Goal: Information Seeking & Learning: Learn about a topic

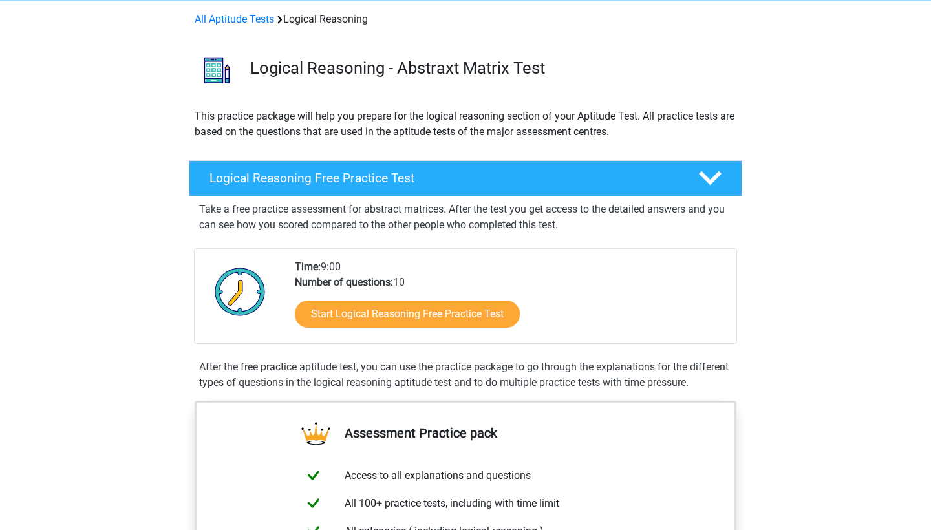
scroll to position [68, 0]
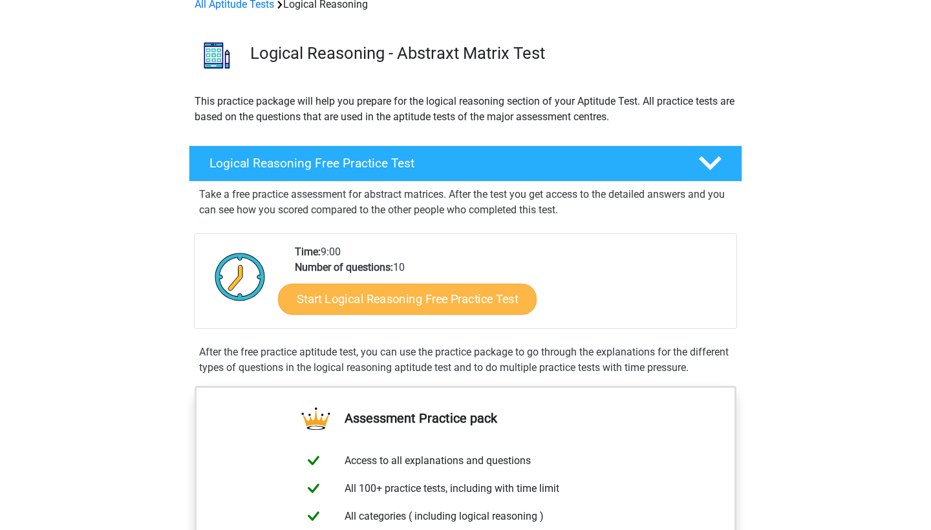
click at [332, 290] on link "Start Logical Reasoning Free Practice Test" at bounding box center [407, 298] width 259 height 31
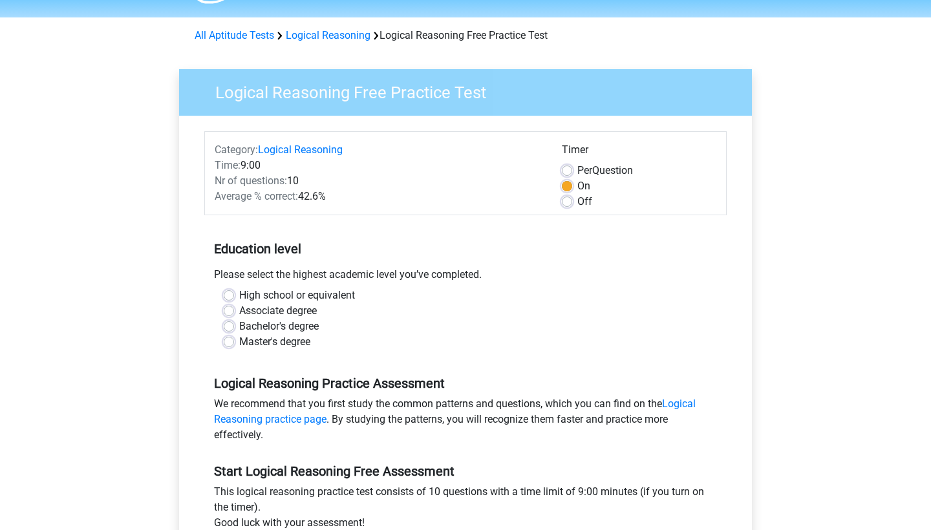
scroll to position [38, 0]
click at [239, 321] on label "Bachelor's degree" at bounding box center [279, 326] width 80 height 16
click at [229, 321] on input "Bachelor's degree" at bounding box center [229, 324] width 10 height 13
radio input "true"
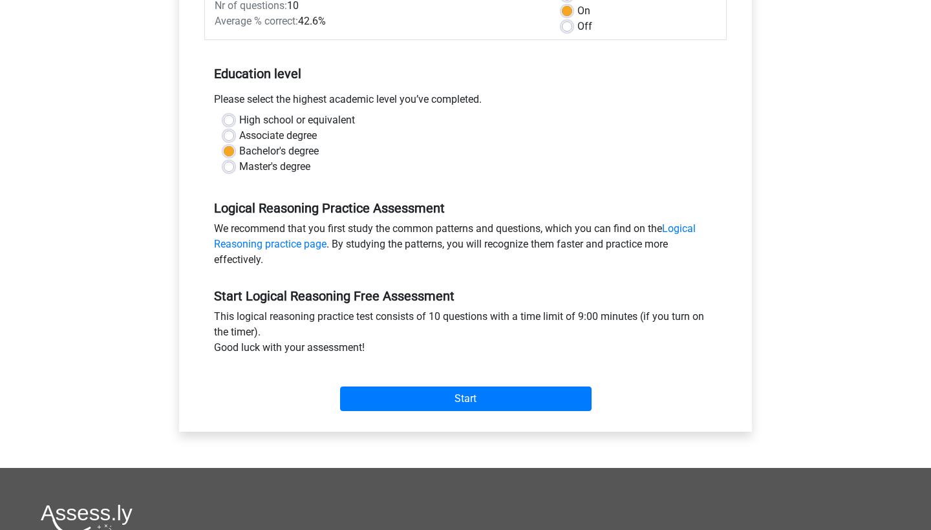
scroll to position [213, 0]
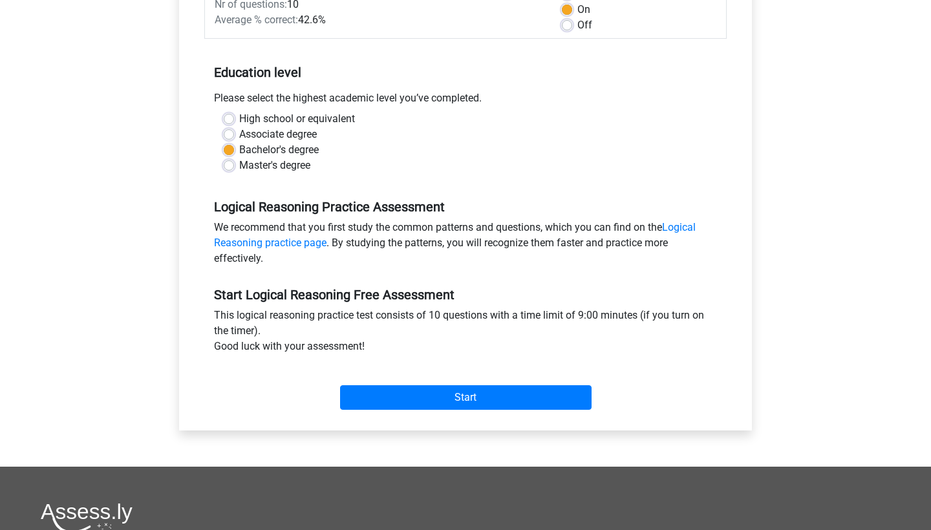
click at [382, 380] on div "Start" at bounding box center [465, 387] width 522 height 45
click at [396, 407] on input "Start" at bounding box center [466, 397] width 252 height 25
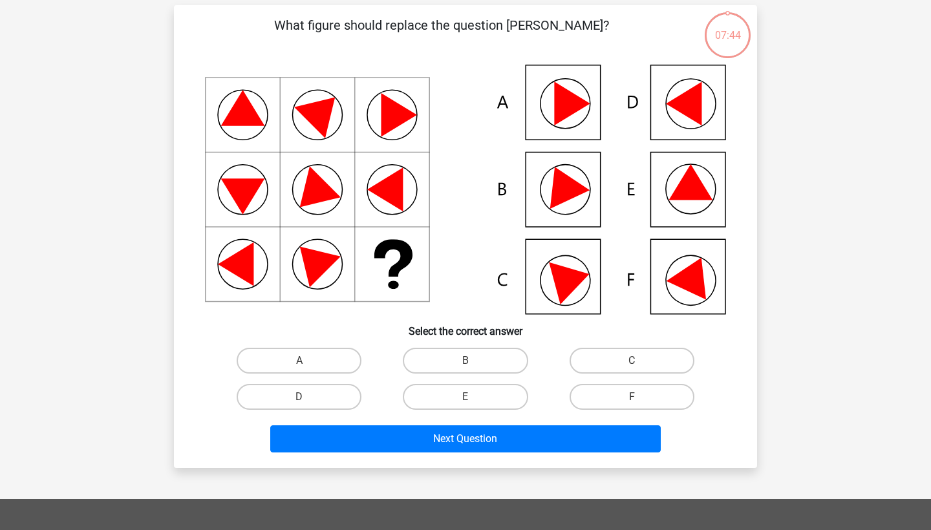
scroll to position [93, 0]
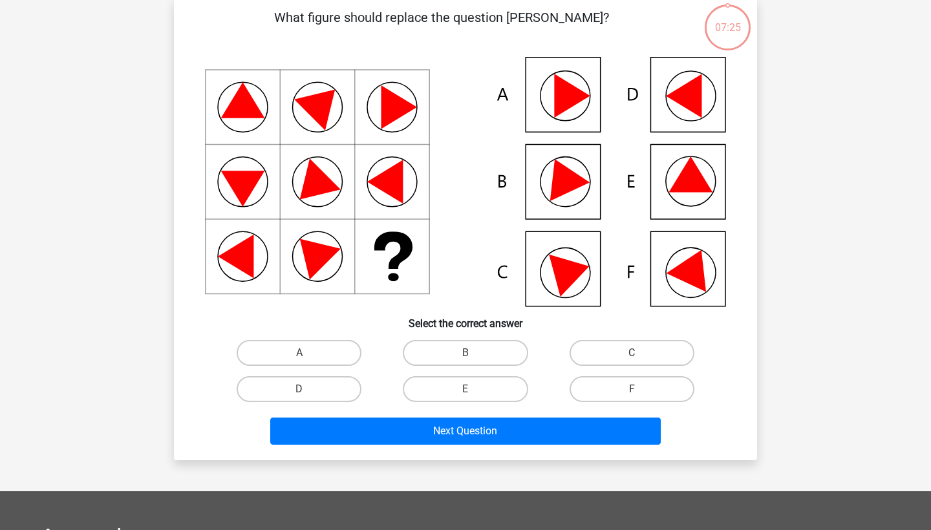
click at [561, 178] on icon at bounding box center [562, 175] width 55 height 51
click at [469, 350] on label "B" at bounding box center [465, 353] width 125 height 26
click at [469, 353] on input "B" at bounding box center [470, 357] width 8 height 8
radio input "true"
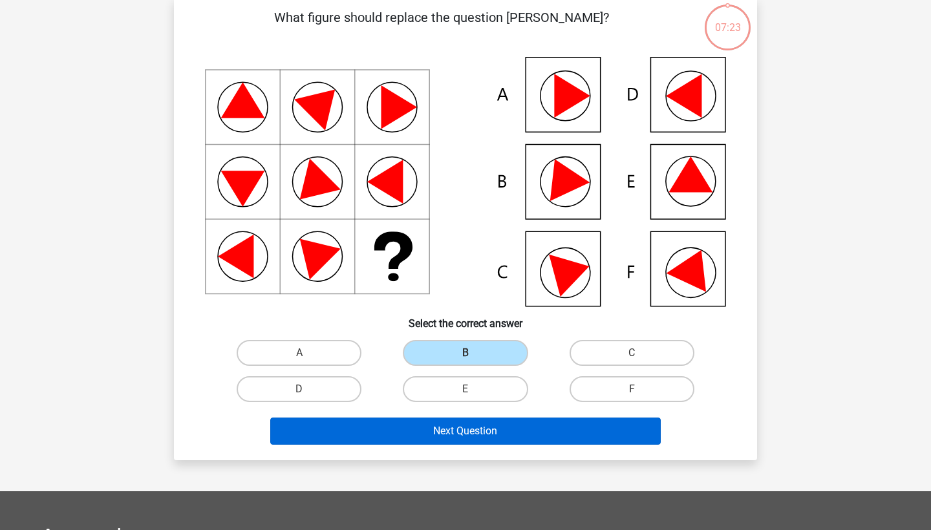
click at [480, 428] on button "Next Question" at bounding box center [465, 431] width 391 height 27
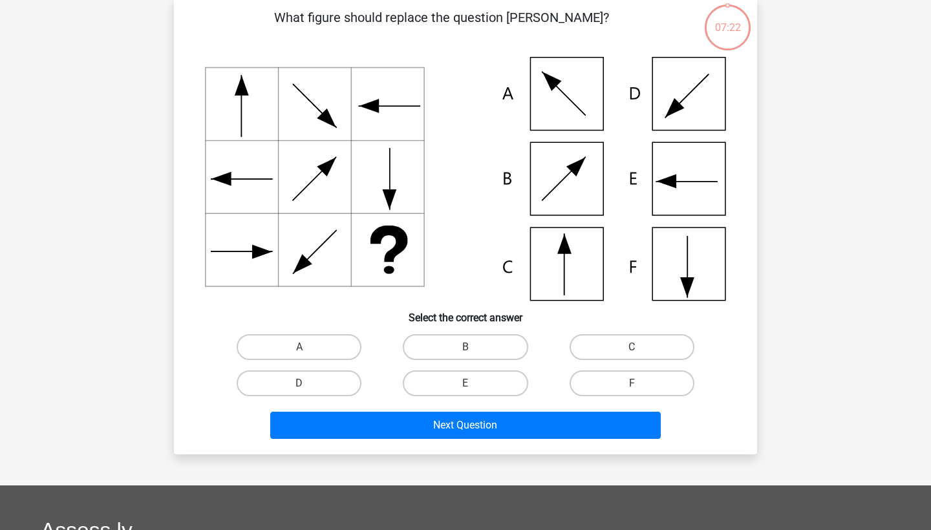
scroll to position [65, 0]
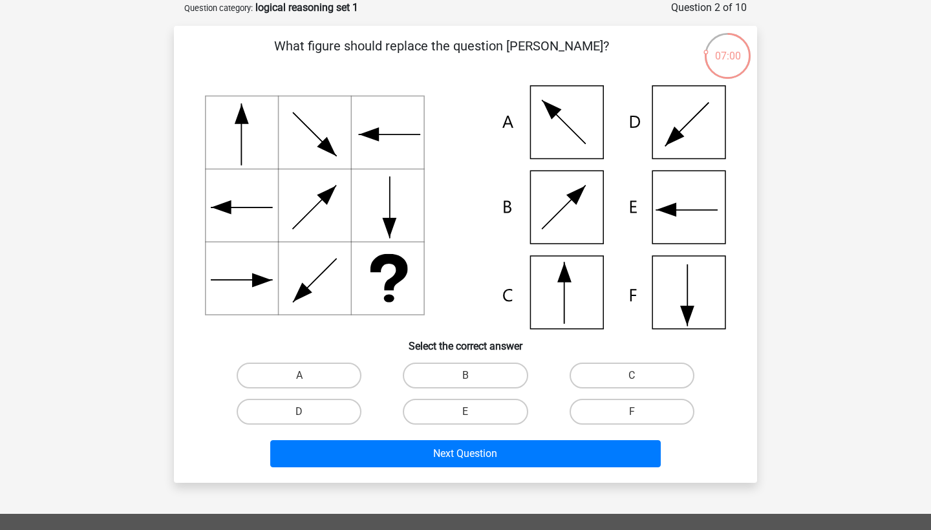
click at [561, 268] on icon at bounding box center [465, 207] width 521 height 244
click at [601, 363] on label "C" at bounding box center [632, 376] width 125 height 26
click at [632, 376] on input "C" at bounding box center [636, 380] width 8 height 8
radio input "true"
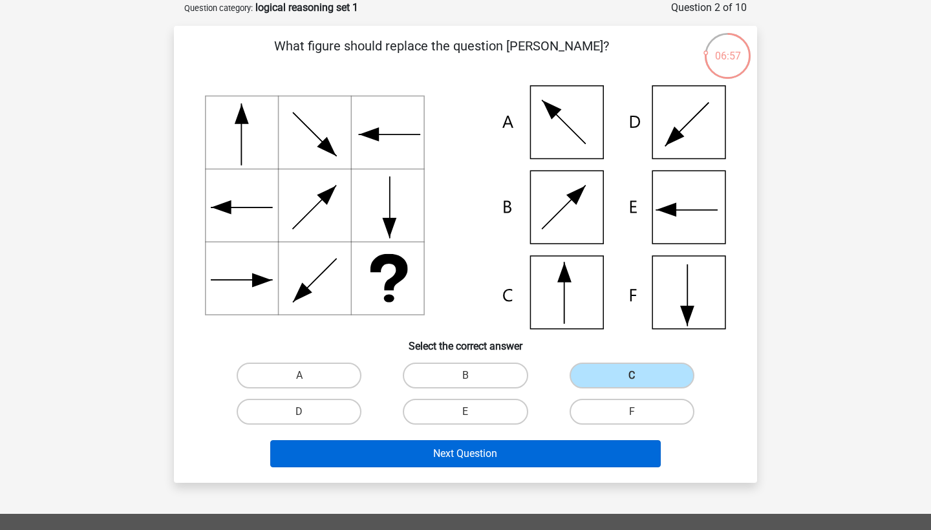
click at [497, 454] on button "Next Question" at bounding box center [465, 453] width 391 height 27
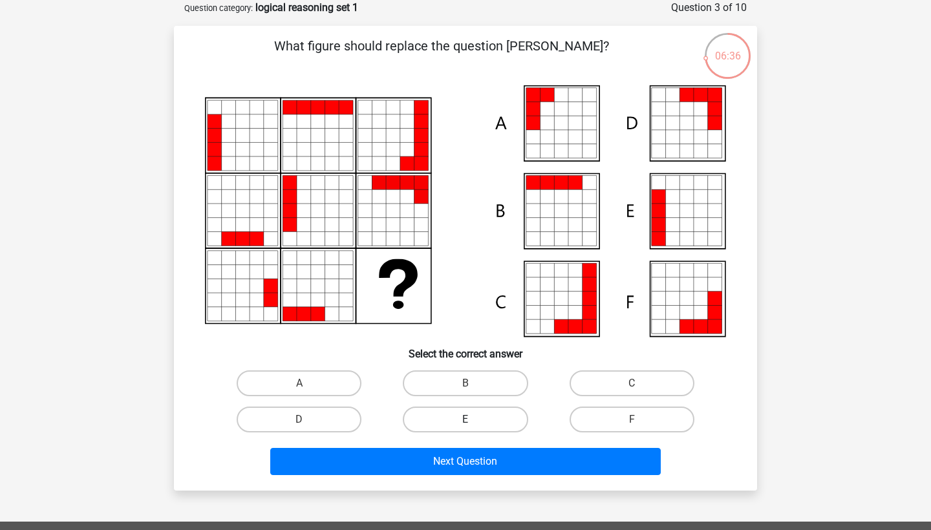
click at [464, 416] on label "E" at bounding box center [465, 420] width 125 height 26
click at [466, 420] on input "E" at bounding box center [470, 424] width 8 height 8
radio input "true"
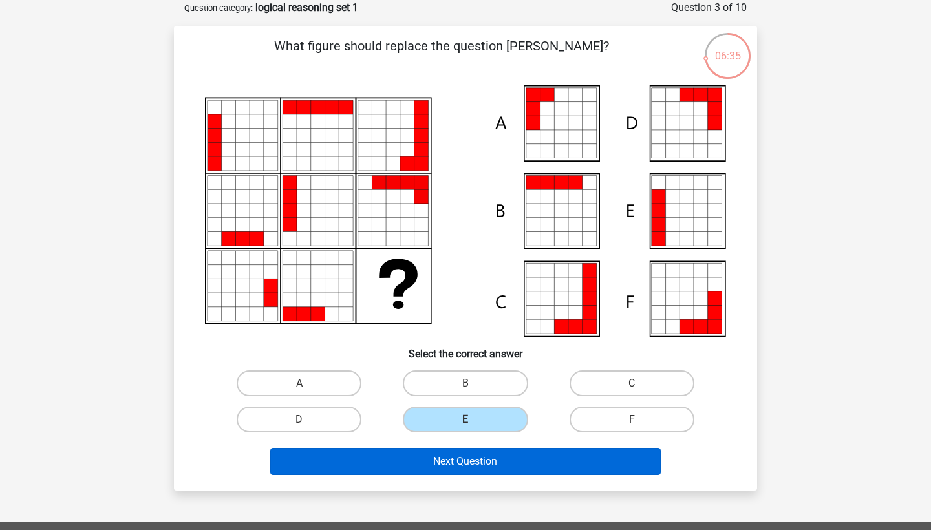
click at [470, 458] on button "Next Question" at bounding box center [465, 461] width 391 height 27
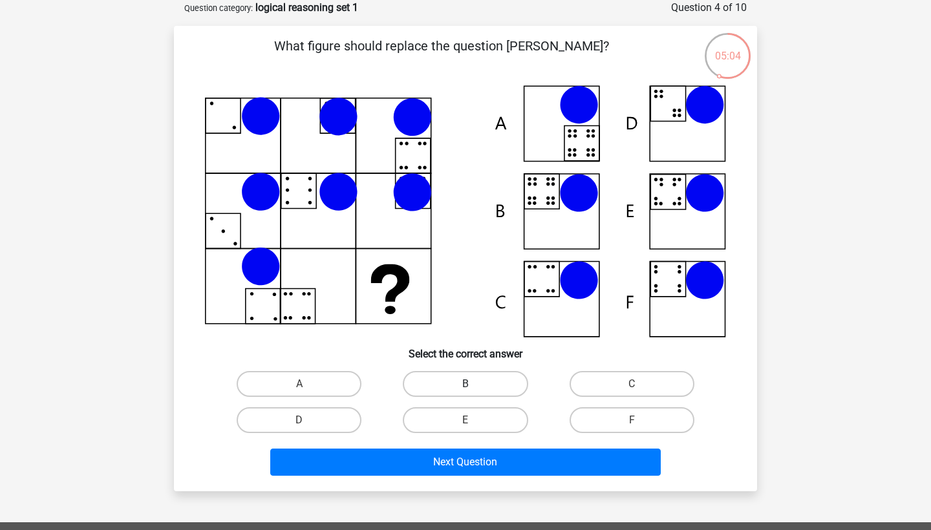
click at [444, 382] on label "B" at bounding box center [465, 384] width 125 height 26
click at [466, 384] on input "B" at bounding box center [470, 388] width 8 height 8
radio input "true"
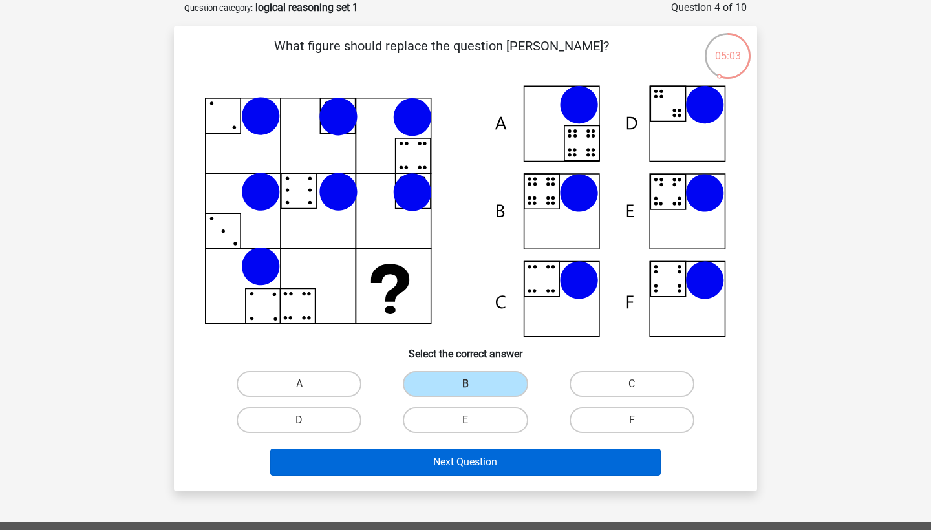
click at [455, 471] on button "Next Question" at bounding box center [465, 462] width 391 height 27
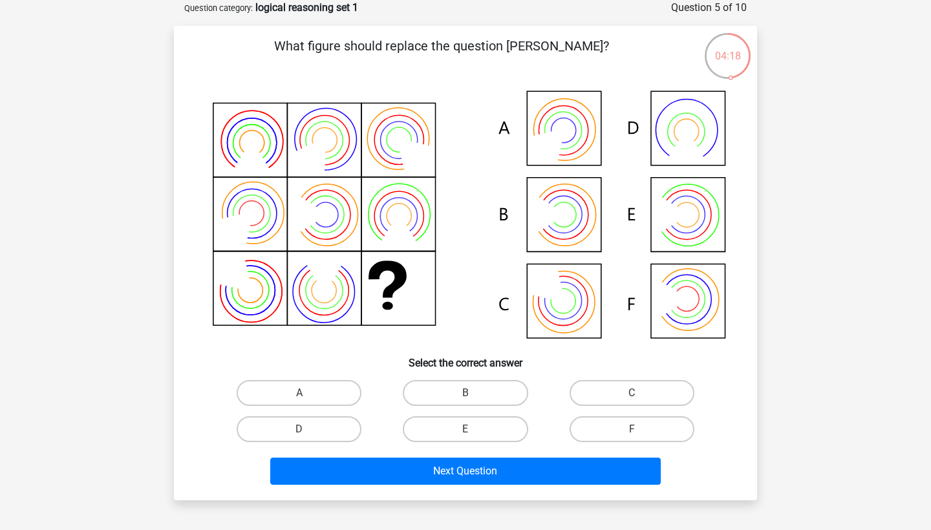
click at [568, 215] on icon at bounding box center [465, 215] width 521 height 261
click at [443, 413] on div "E" at bounding box center [465, 429] width 166 height 36
click at [446, 393] on label "B" at bounding box center [465, 393] width 125 height 26
click at [466, 393] on input "B" at bounding box center [470, 397] width 8 height 8
radio input "true"
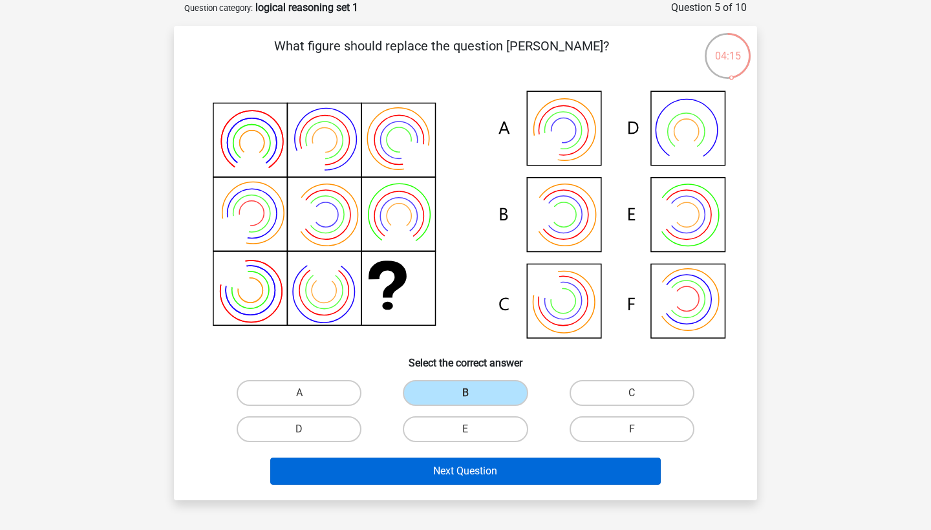
click at [449, 465] on button "Next Question" at bounding box center [465, 471] width 391 height 27
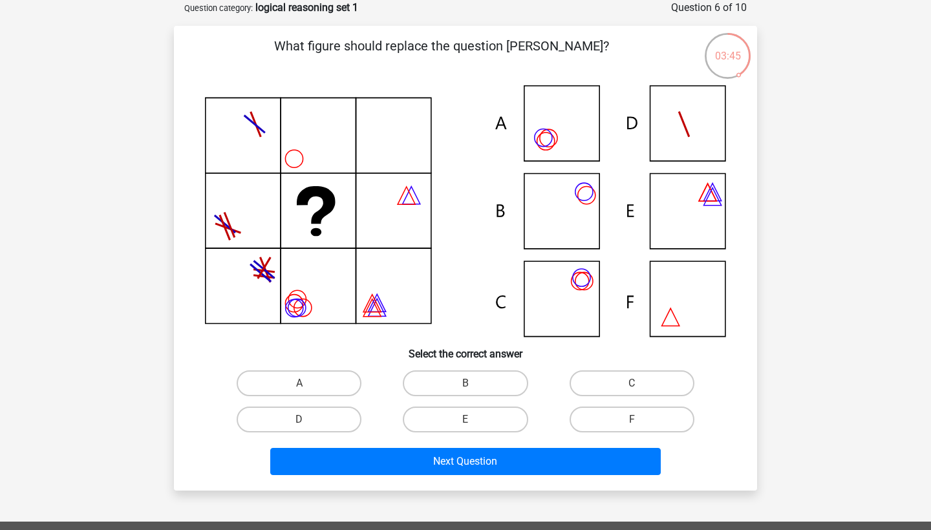
click at [535, 143] on icon at bounding box center [465, 211] width 521 height 252
click at [341, 389] on label "A" at bounding box center [299, 384] width 125 height 26
click at [308, 389] on input "A" at bounding box center [303, 387] width 8 height 8
radio input "true"
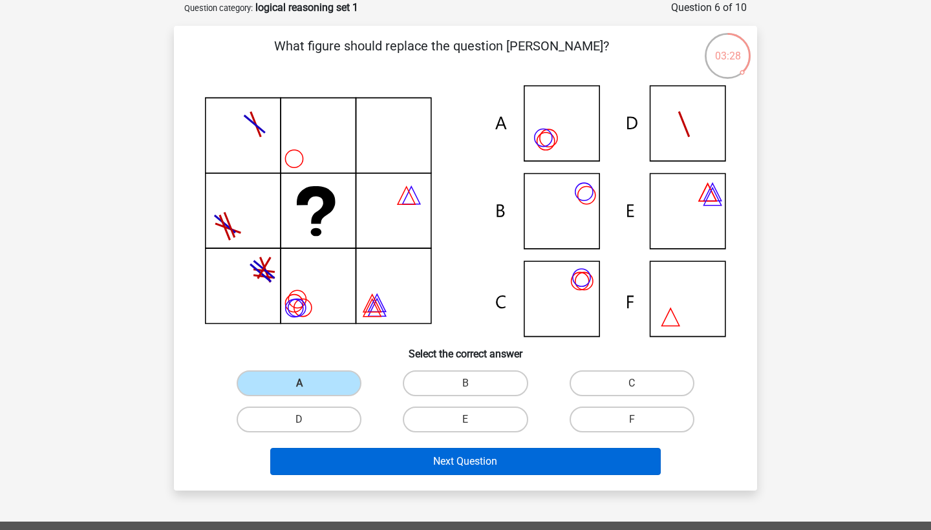
click at [455, 455] on button "Next Question" at bounding box center [465, 461] width 391 height 27
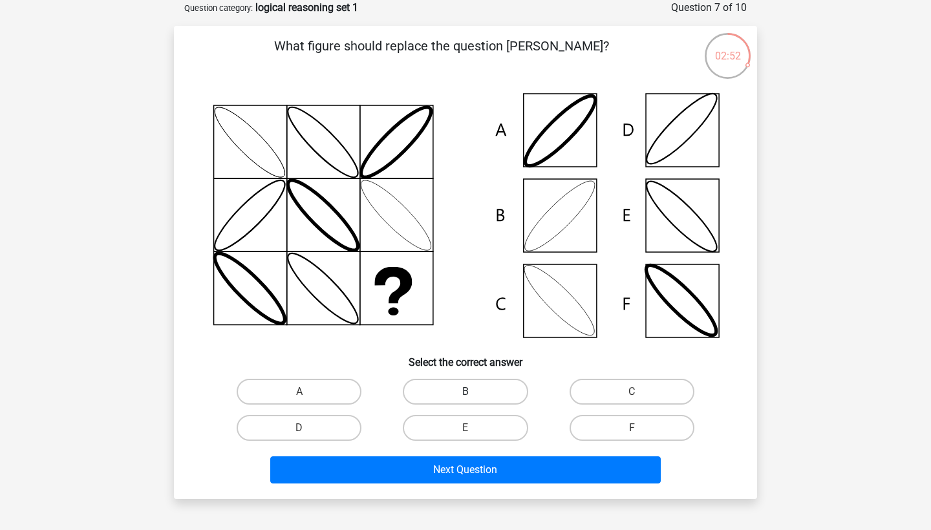
click at [463, 403] on label "B" at bounding box center [465, 392] width 125 height 26
click at [466, 400] on input "B" at bounding box center [470, 396] width 8 height 8
radio input "true"
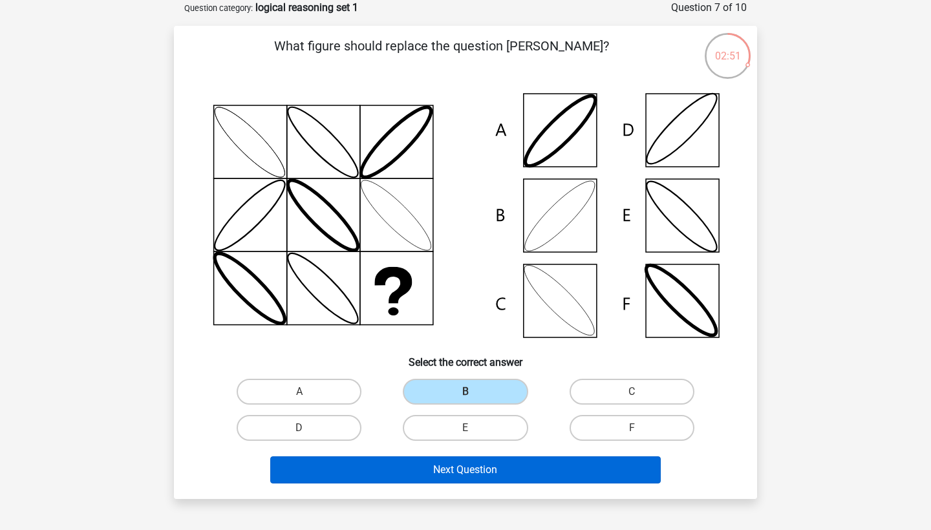
click at [472, 466] on button "Next Question" at bounding box center [465, 470] width 391 height 27
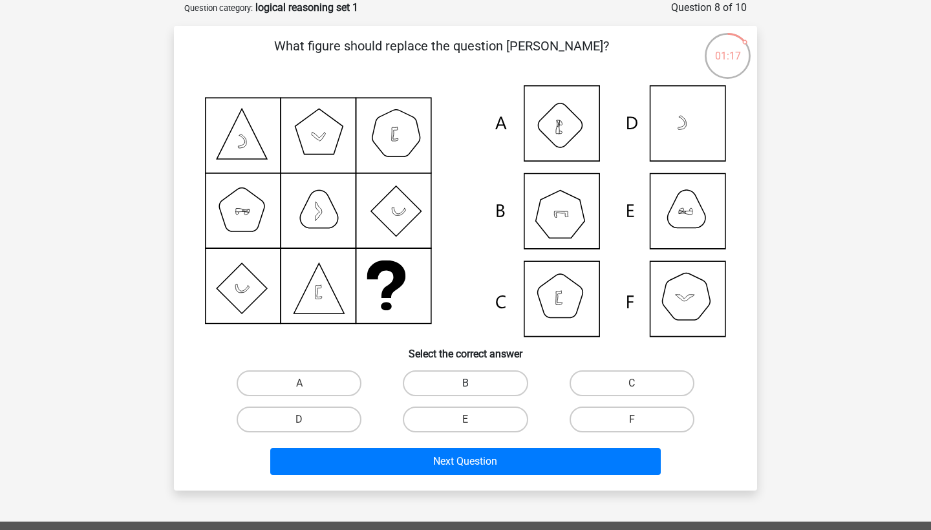
click at [455, 375] on label "B" at bounding box center [465, 384] width 125 height 26
click at [466, 383] on input "B" at bounding box center [470, 387] width 8 height 8
radio input "true"
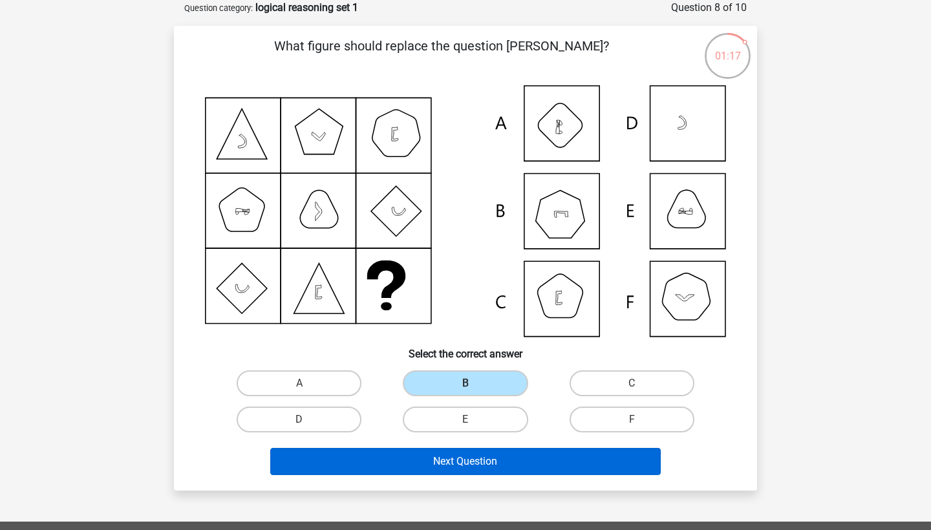
click at [453, 465] on button "Next Question" at bounding box center [465, 461] width 391 height 27
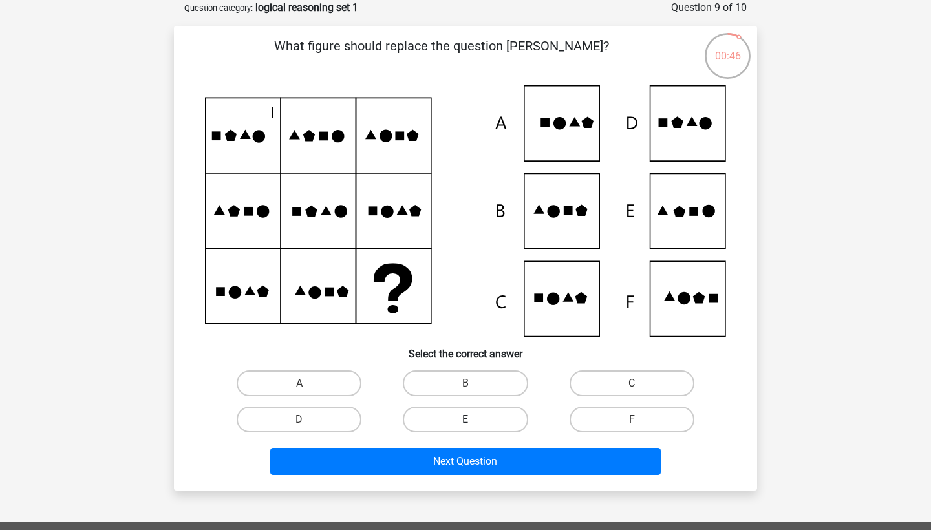
click at [480, 420] on label "E" at bounding box center [465, 420] width 125 height 26
click at [474, 420] on input "E" at bounding box center [470, 424] width 8 height 8
radio input "true"
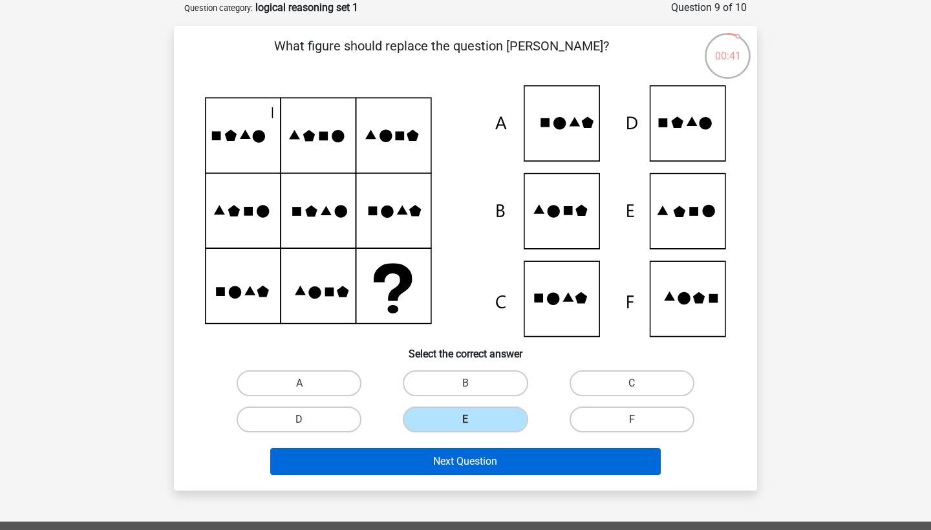
click at [482, 467] on button "Next Question" at bounding box center [465, 461] width 391 height 27
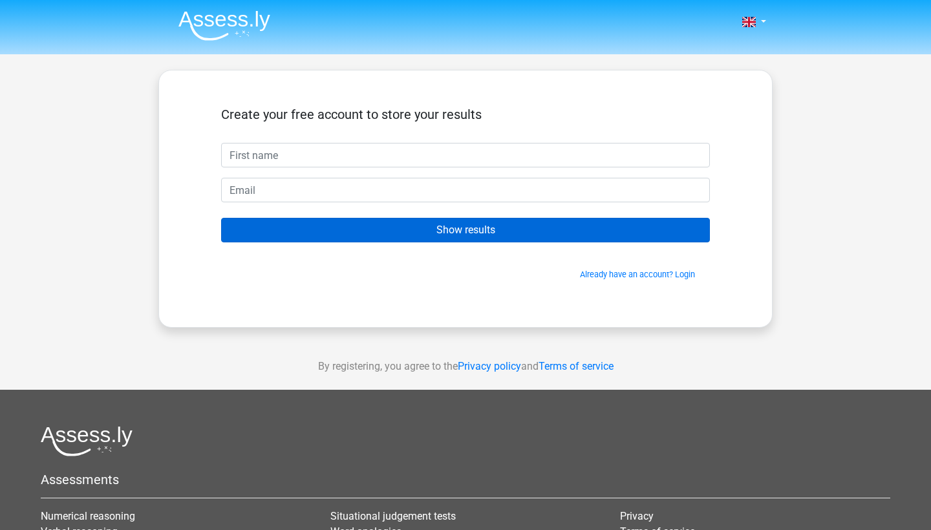
click at [323, 224] on input "Show results" at bounding box center [465, 230] width 489 height 25
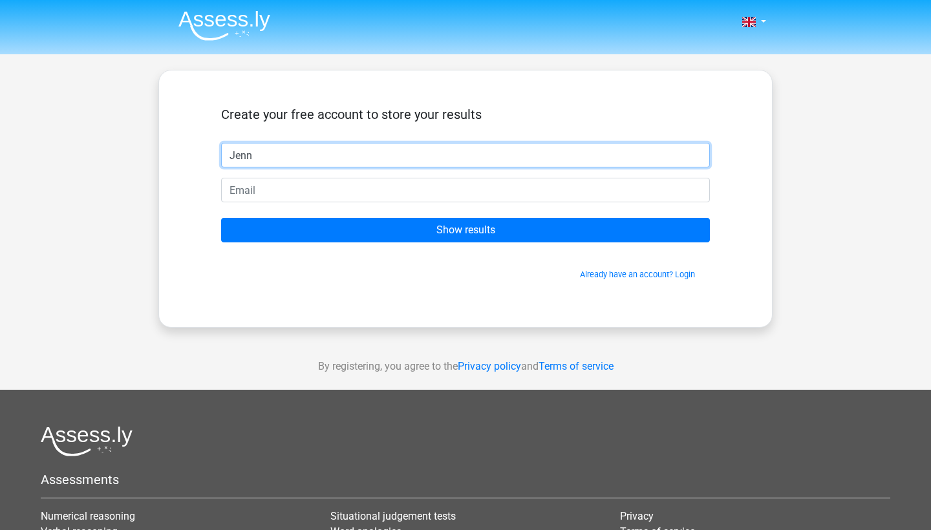
type input "[PERSON_NAME]"
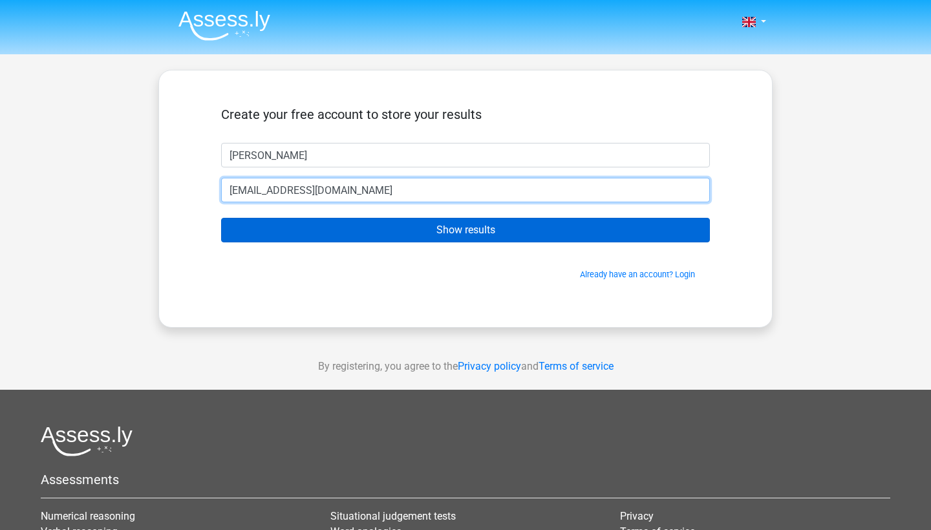
type input "[EMAIL_ADDRESS][DOMAIN_NAME]"
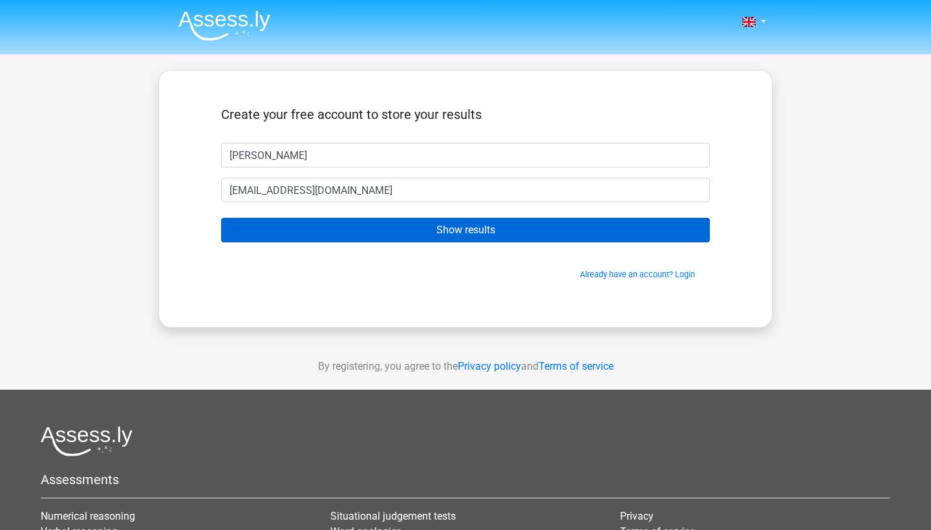
click at [307, 220] on input "Show results" at bounding box center [465, 230] width 489 height 25
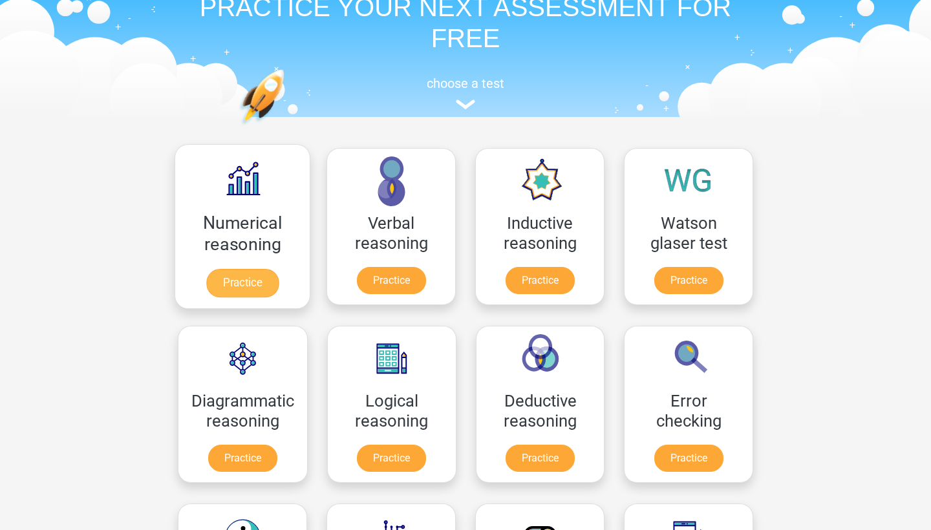
scroll to position [82, 0]
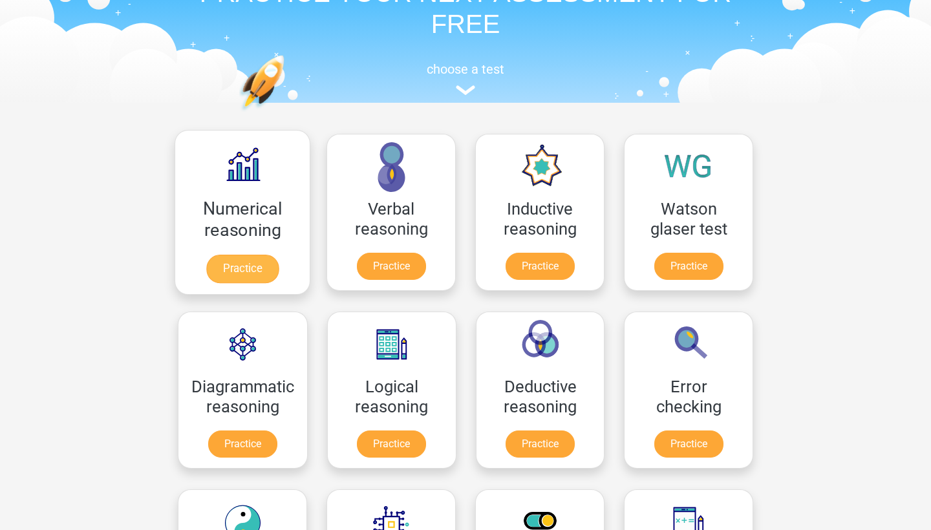
click at [239, 268] on link "Practice" at bounding box center [242, 269] width 72 height 28
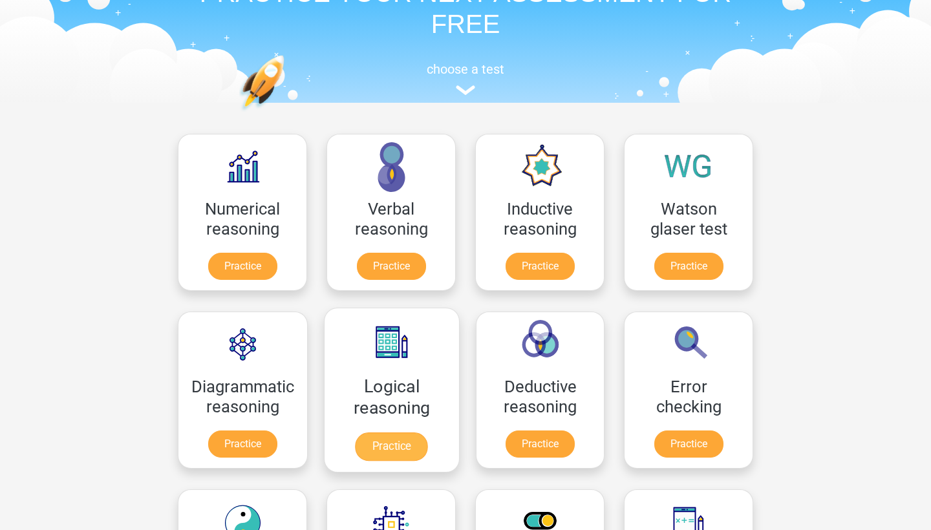
click at [382, 433] on link "Practice" at bounding box center [392, 447] width 72 height 28
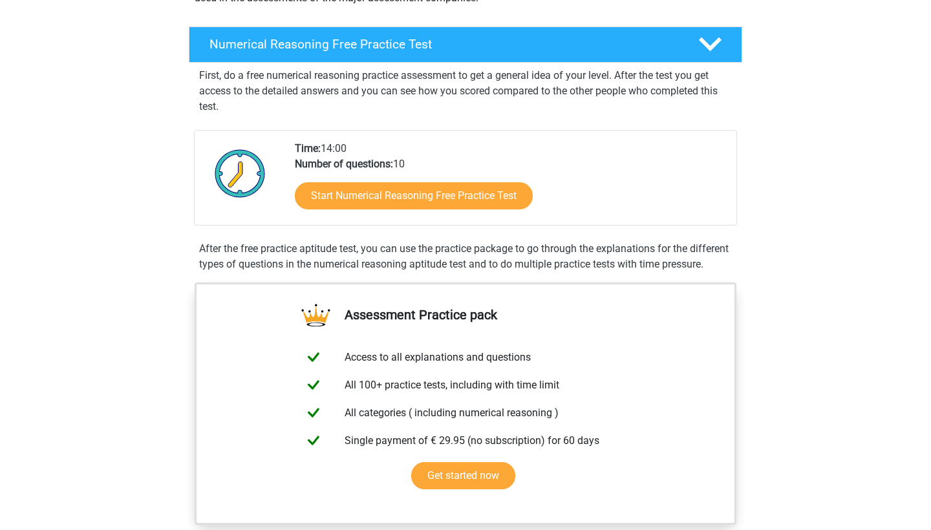
scroll to position [229, 0]
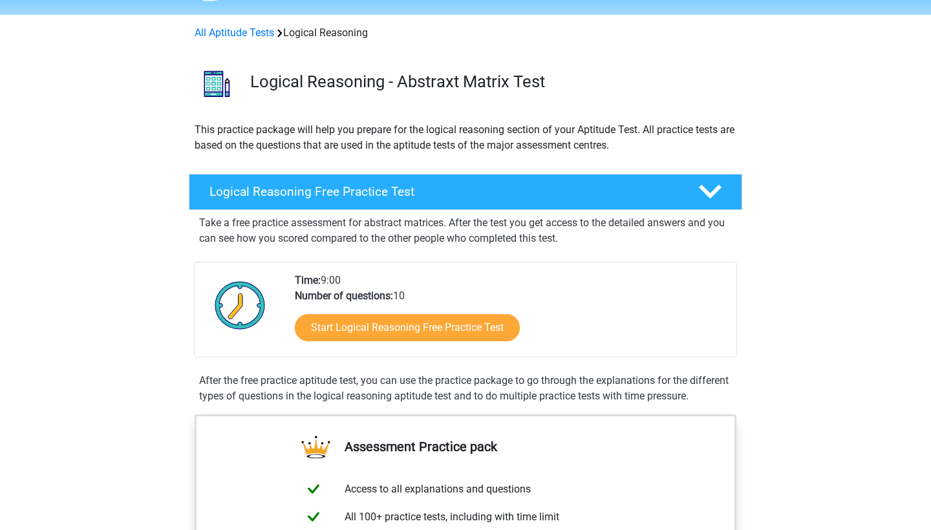
scroll to position [52, 0]
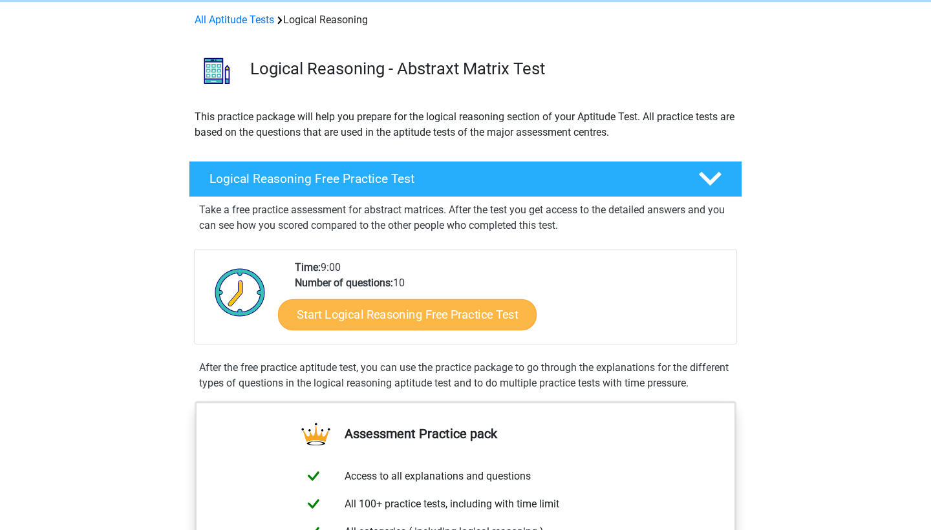
click at [371, 325] on link "Start Logical Reasoning Free Practice Test" at bounding box center [407, 314] width 259 height 31
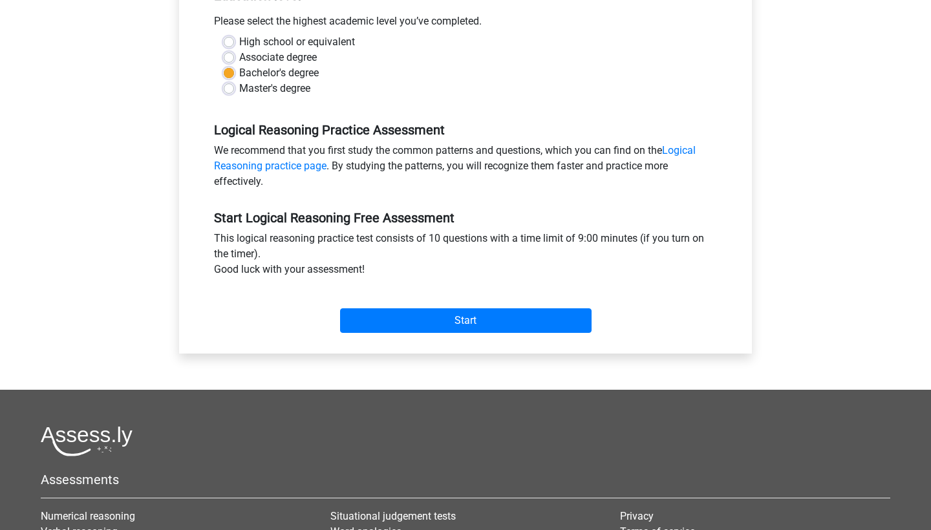
scroll to position [314, 0]
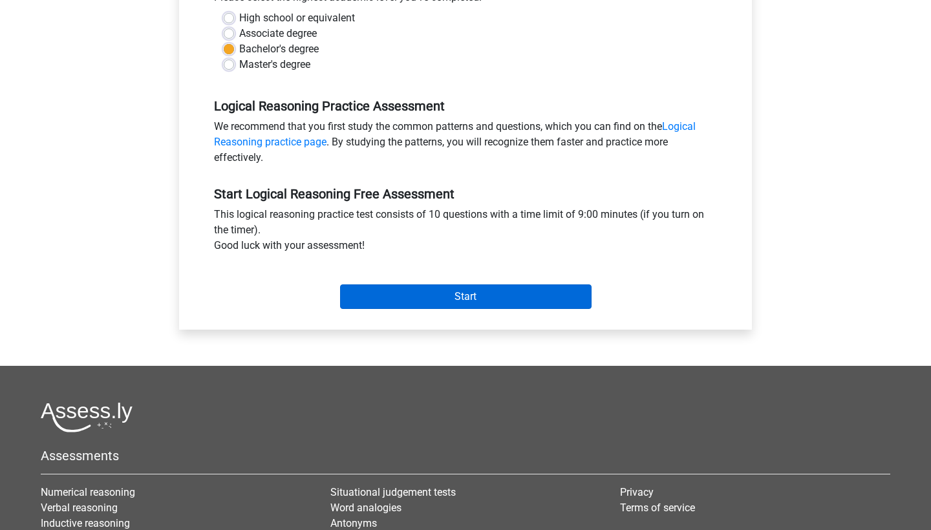
click at [383, 301] on input "Start" at bounding box center [466, 297] width 252 height 25
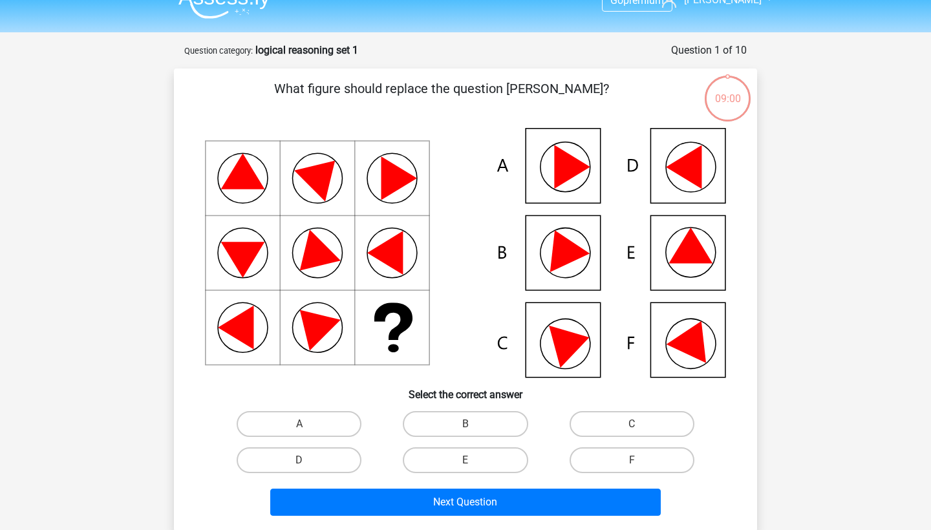
scroll to position [23, 0]
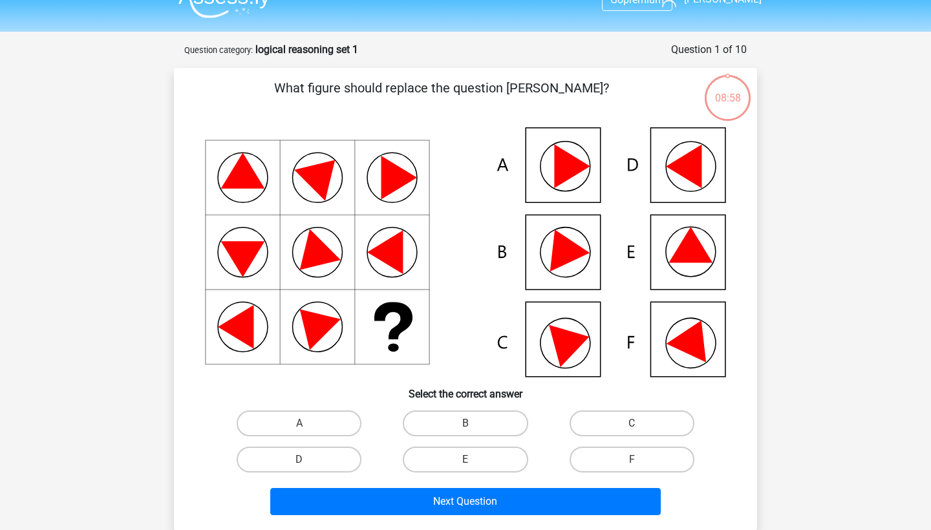
click at [693, 266] on icon at bounding box center [465, 252] width 521 height 250
click at [489, 466] on label "E" at bounding box center [465, 460] width 125 height 26
click at [474, 466] on input "E" at bounding box center [470, 464] width 8 height 8
radio input "true"
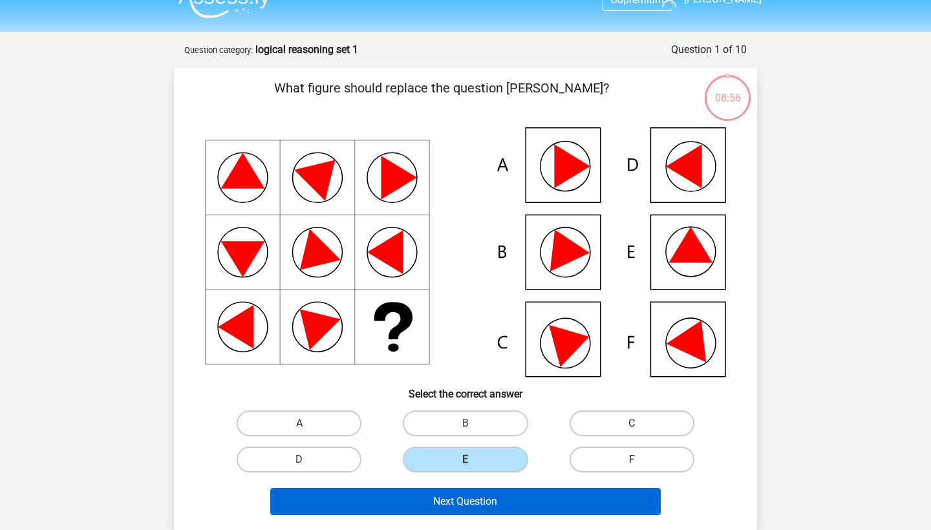
click at [488, 502] on button "Next Question" at bounding box center [465, 501] width 391 height 27
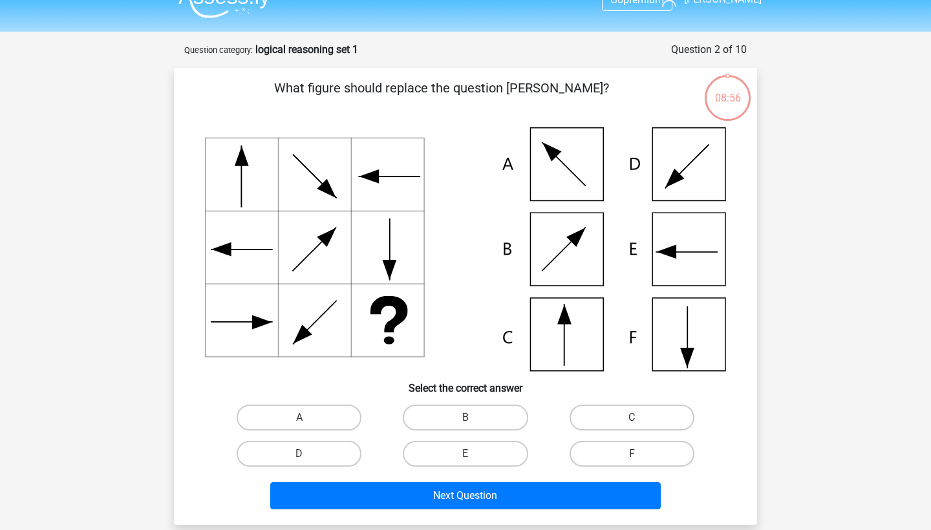
scroll to position [65, 0]
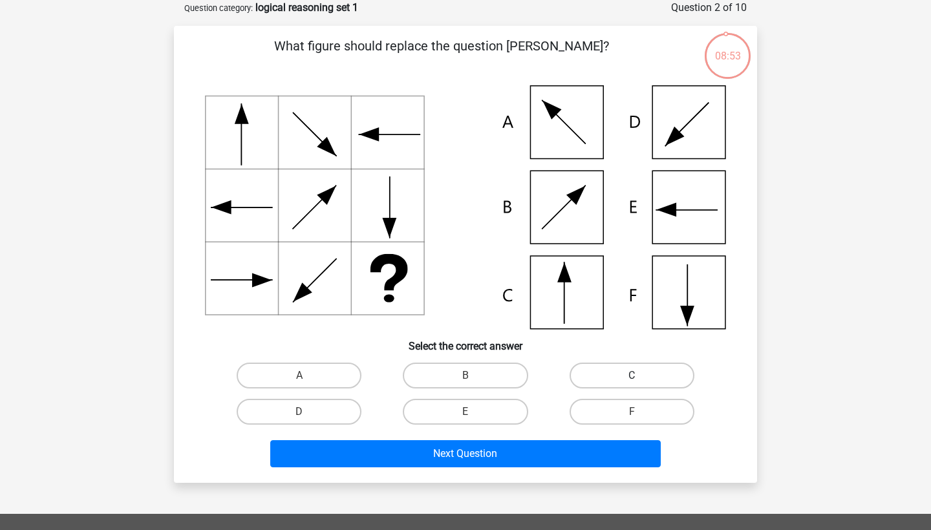
click at [600, 382] on label "C" at bounding box center [632, 376] width 125 height 26
click at [632, 382] on input "C" at bounding box center [636, 380] width 8 height 8
radio input "true"
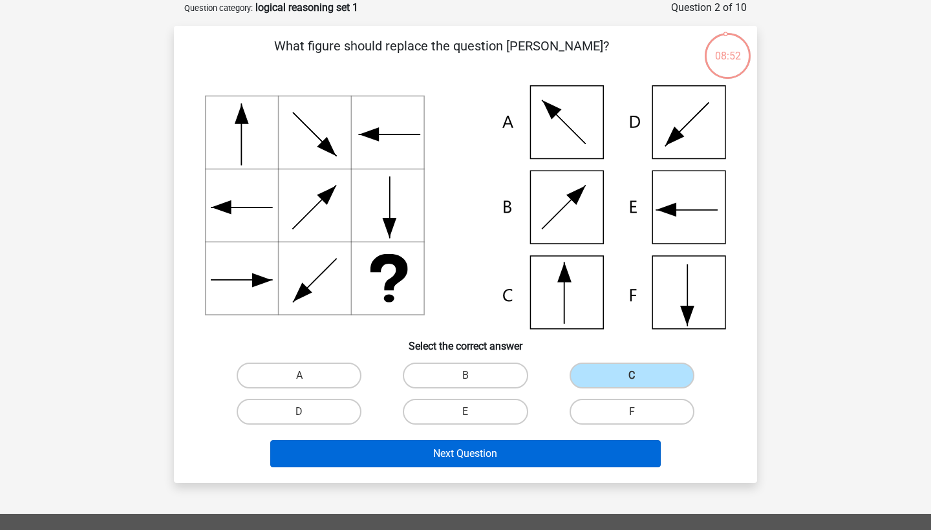
click at [515, 457] on button "Next Question" at bounding box center [465, 453] width 391 height 27
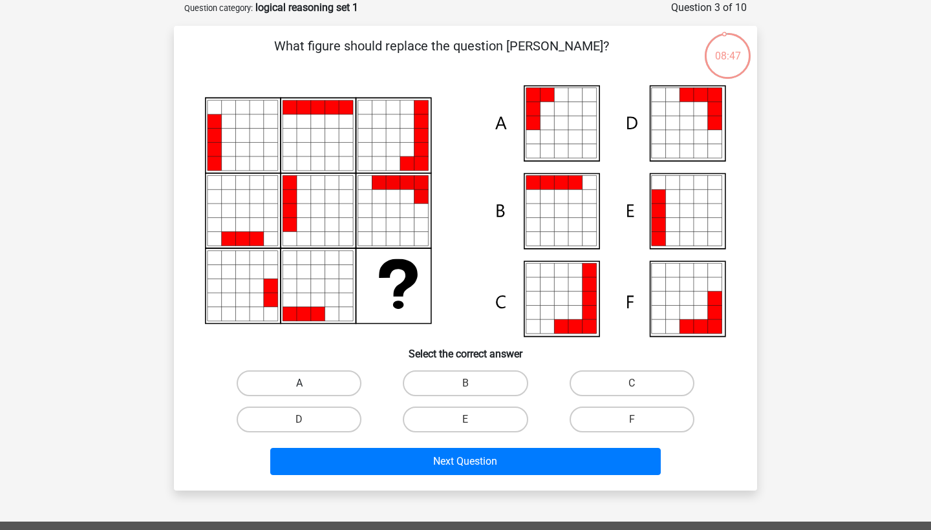
click at [326, 379] on label "A" at bounding box center [299, 384] width 125 height 26
click at [308, 383] on input "A" at bounding box center [303, 387] width 8 height 8
radio input "true"
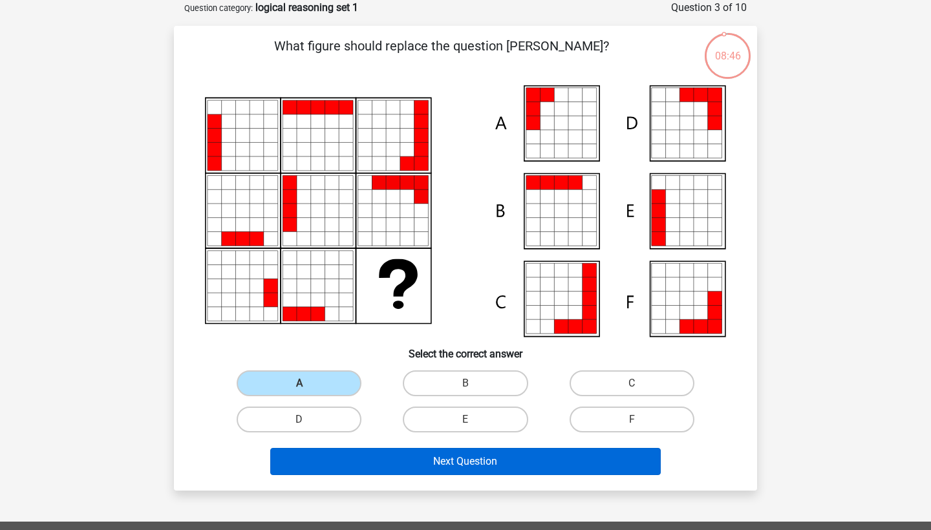
click at [380, 467] on button "Next Question" at bounding box center [465, 461] width 391 height 27
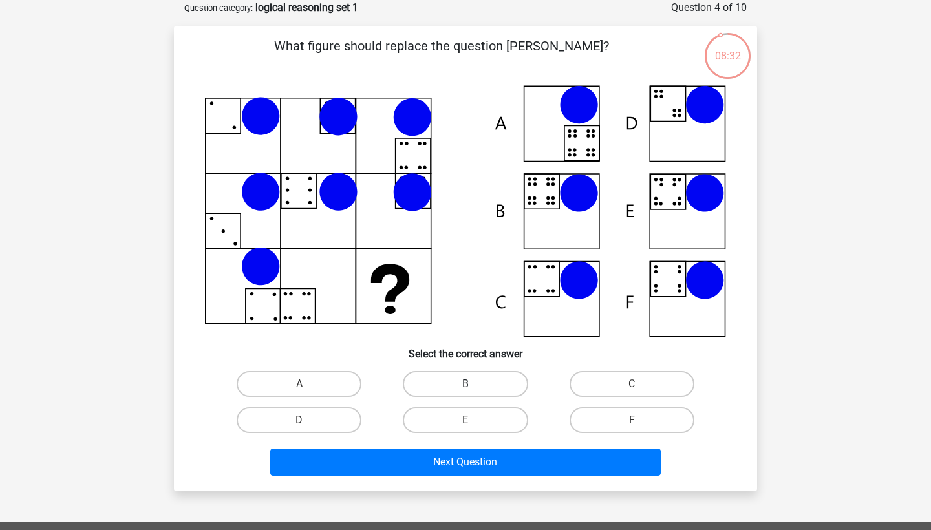
click at [429, 380] on label "B" at bounding box center [465, 384] width 125 height 26
click at [466, 384] on input "B" at bounding box center [470, 388] width 8 height 8
radio input "true"
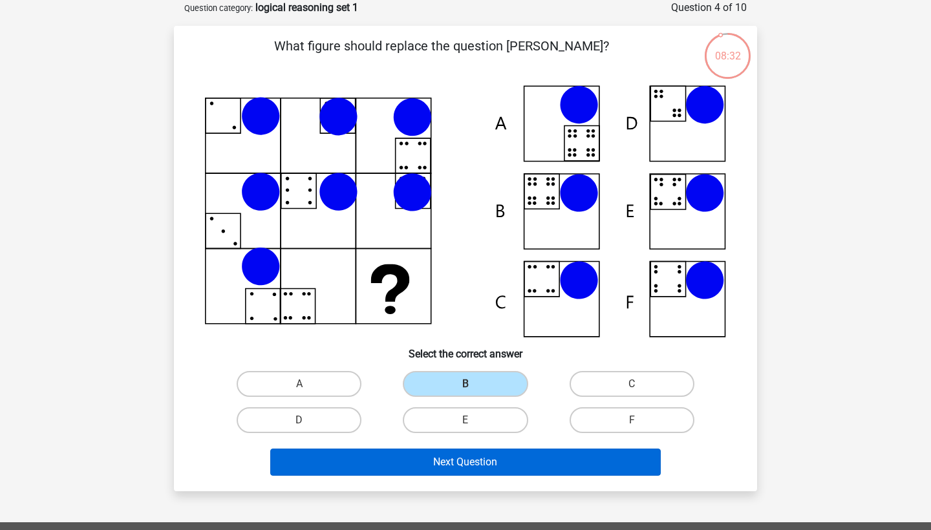
click at [431, 451] on button "Next Question" at bounding box center [465, 462] width 391 height 27
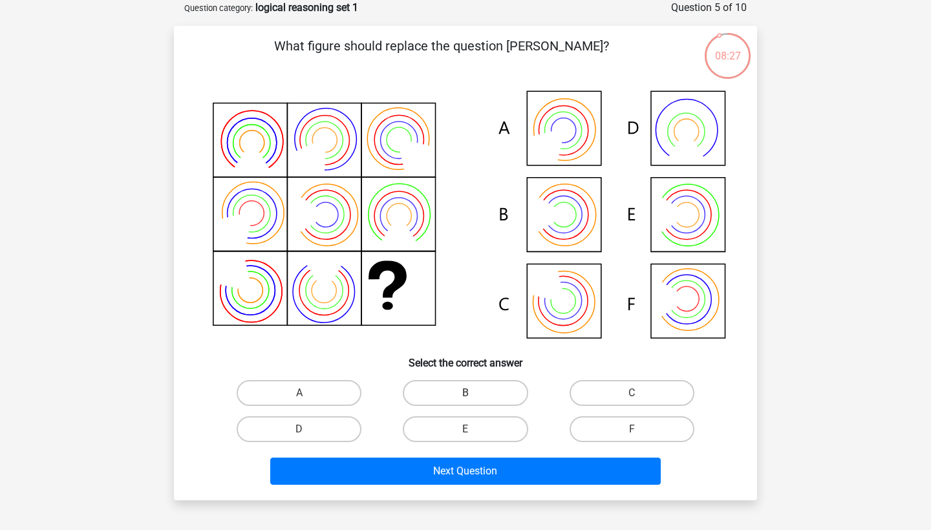
click at [458, 391] on label "B" at bounding box center [465, 393] width 125 height 26
click at [466, 393] on input "B" at bounding box center [470, 397] width 8 height 8
radio input "true"
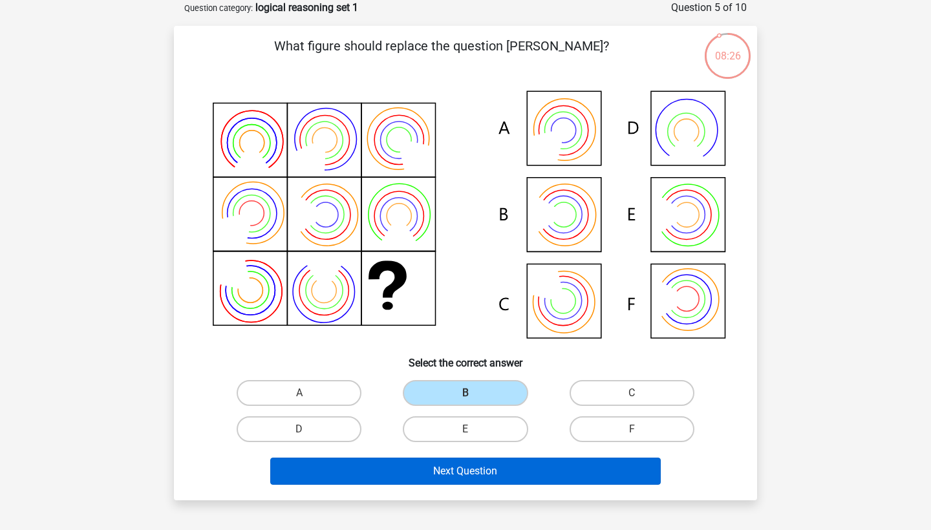
click at [450, 477] on button "Next Question" at bounding box center [465, 471] width 391 height 27
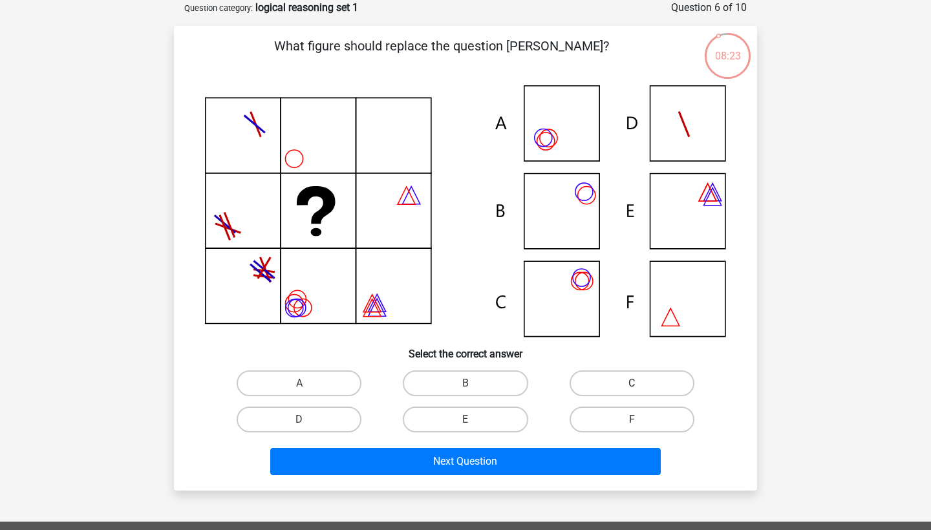
click at [601, 386] on label "C" at bounding box center [632, 384] width 125 height 26
click at [632, 386] on input "C" at bounding box center [636, 387] width 8 height 8
radio input "true"
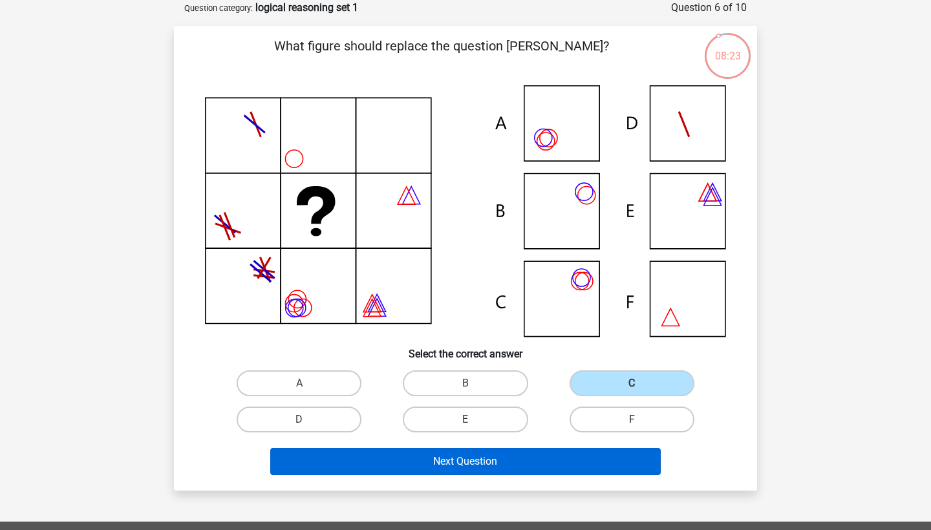
click at [508, 457] on button "Next Question" at bounding box center [465, 461] width 391 height 27
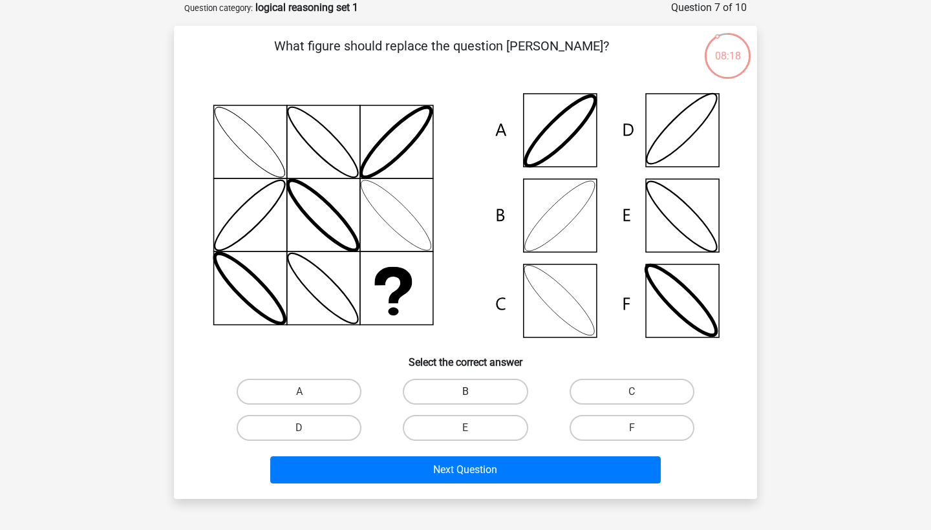
click at [473, 386] on label "B" at bounding box center [465, 392] width 125 height 26
click at [473, 392] on input "B" at bounding box center [470, 396] width 8 height 8
radio input "true"
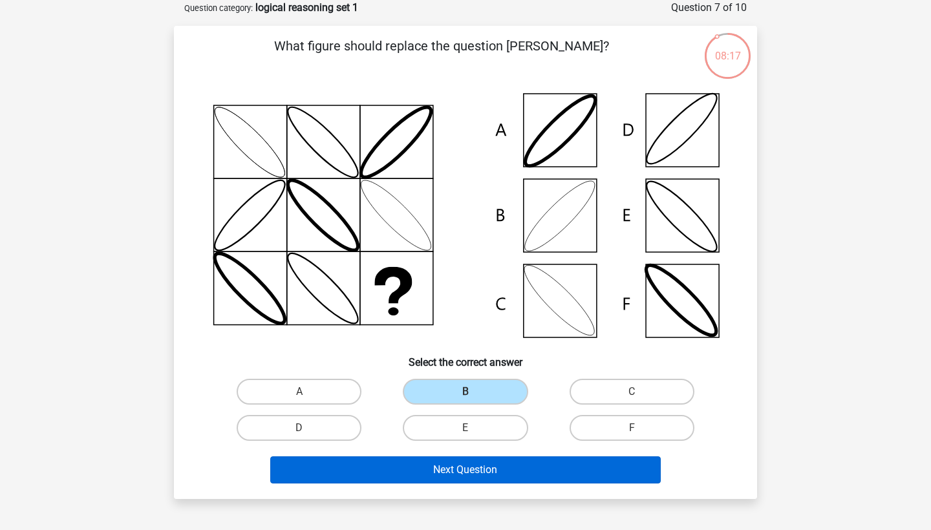
click at [484, 469] on button "Next Question" at bounding box center [465, 470] width 391 height 27
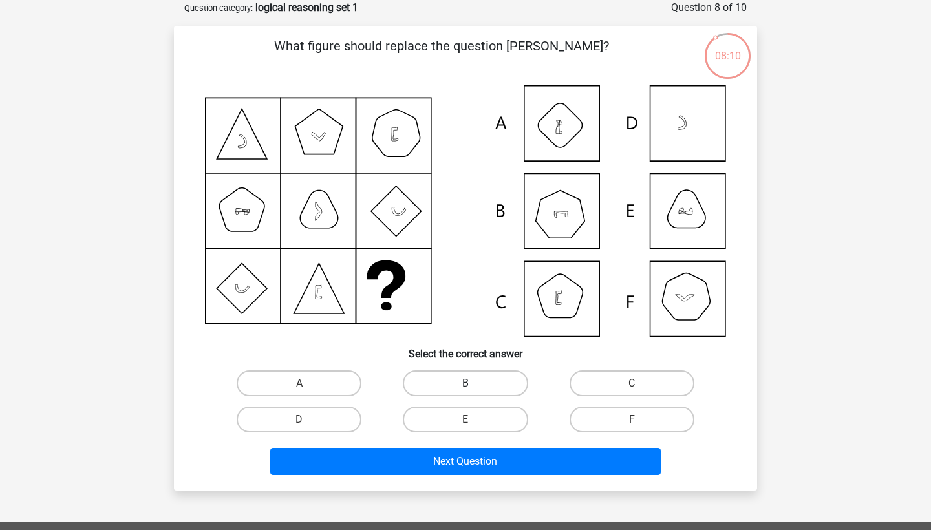
click at [480, 389] on label "B" at bounding box center [465, 384] width 125 height 26
click at [474, 389] on input "B" at bounding box center [470, 387] width 8 height 8
radio input "true"
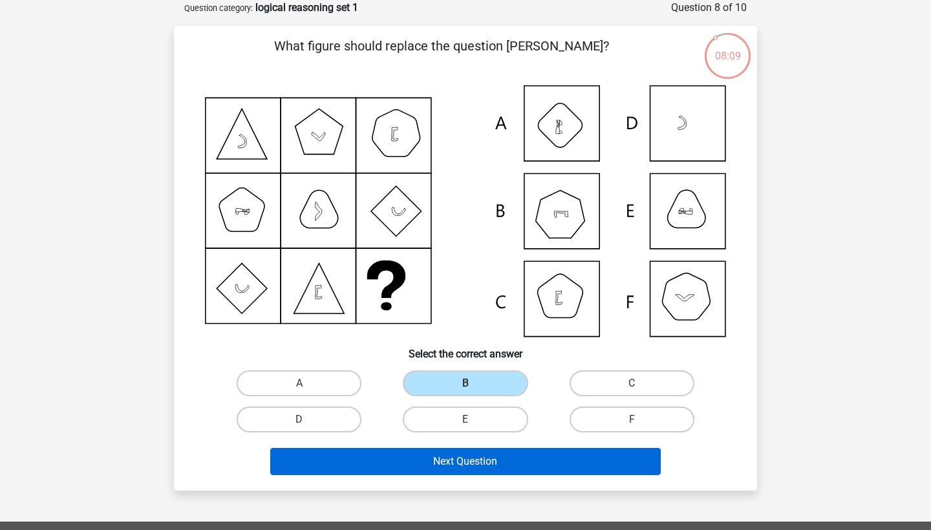
click at [494, 464] on button "Next Question" at bounding box center [465, 461] width 391 height 27
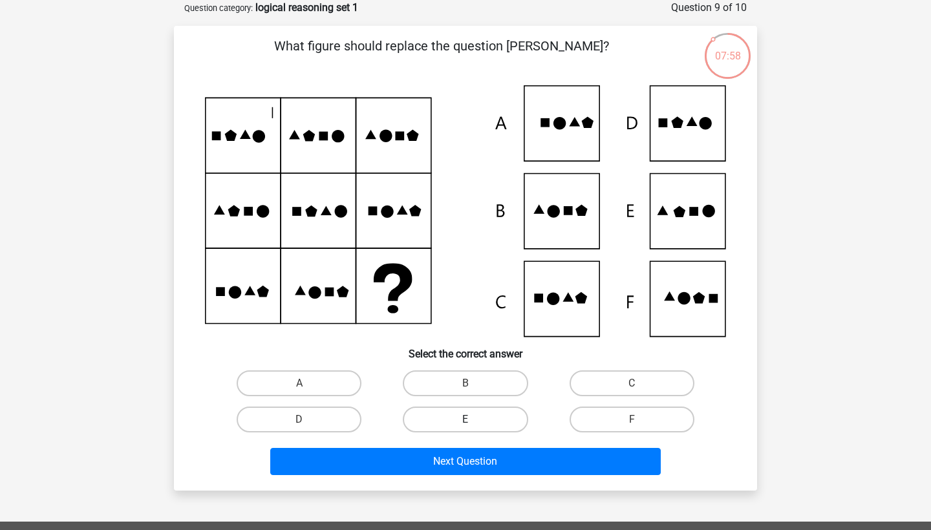
click at [482, 425] on label "E" at bounding box center [465, 420] width 125 height 26
click at [474, 425] on input "E" at bounding box center [470, 424] width 8 height 8
radio input "true"
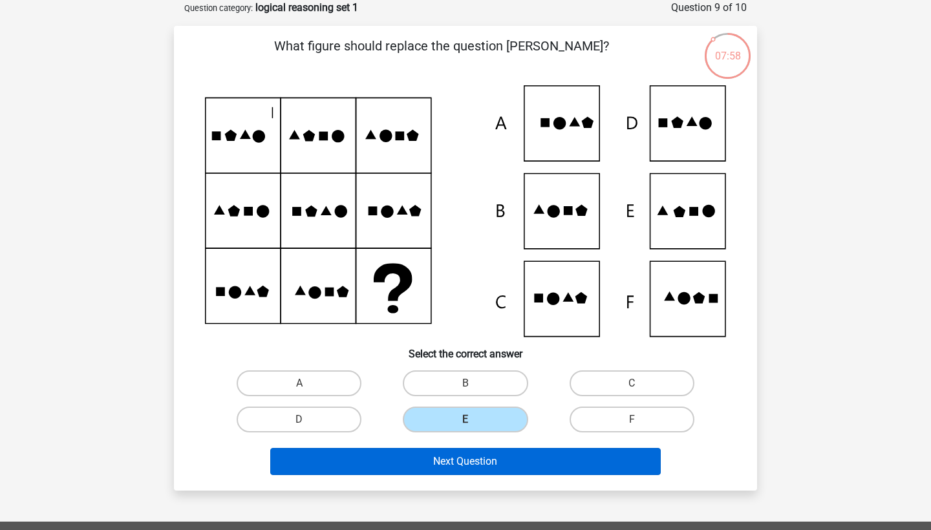
click at [489, 469] on button "Next Question" at bounding box center [465, 461] width 391 height 27
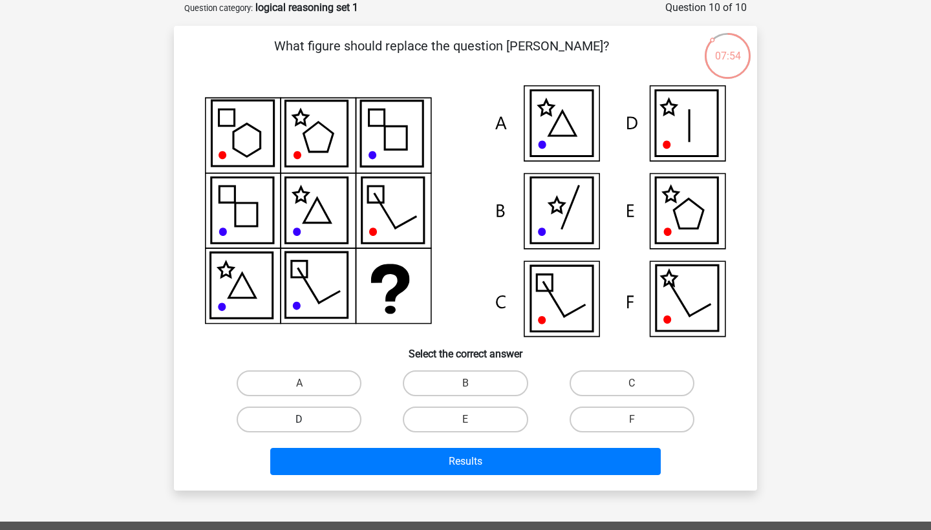
click at [337, 424] on label "D" at bounding box center [299, 420] width 125 height 26
click at [308, 424] on input "D" at bounding box center [303, 424] width 8 height 8
radio input "true"
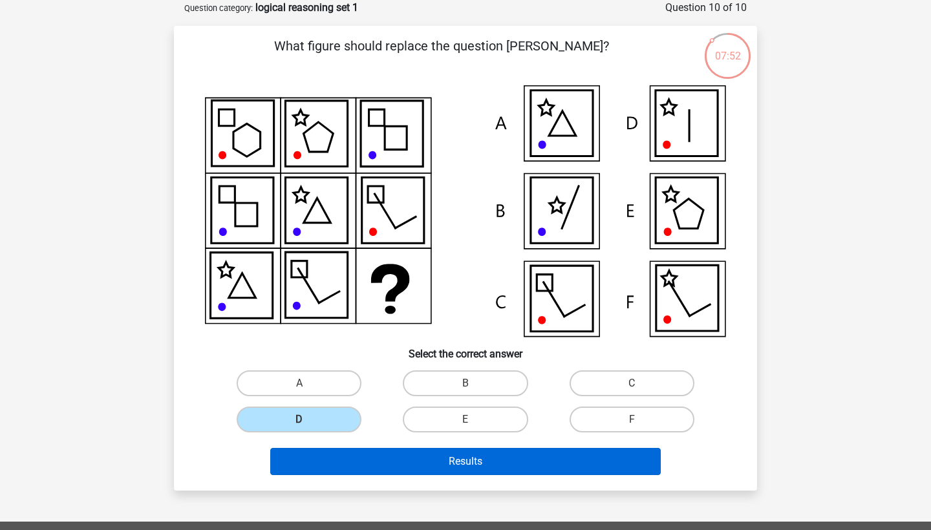
click at [405, 472] on button "Results" at bounding box center [465, 461] width 391 height 27
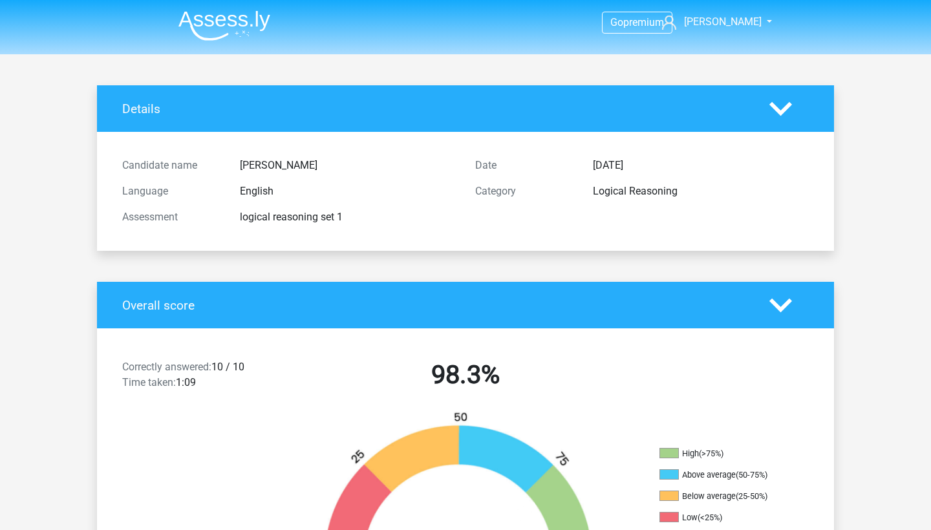
click at [216, 17] on img at bounding box center [224, 25] width 92 height 30
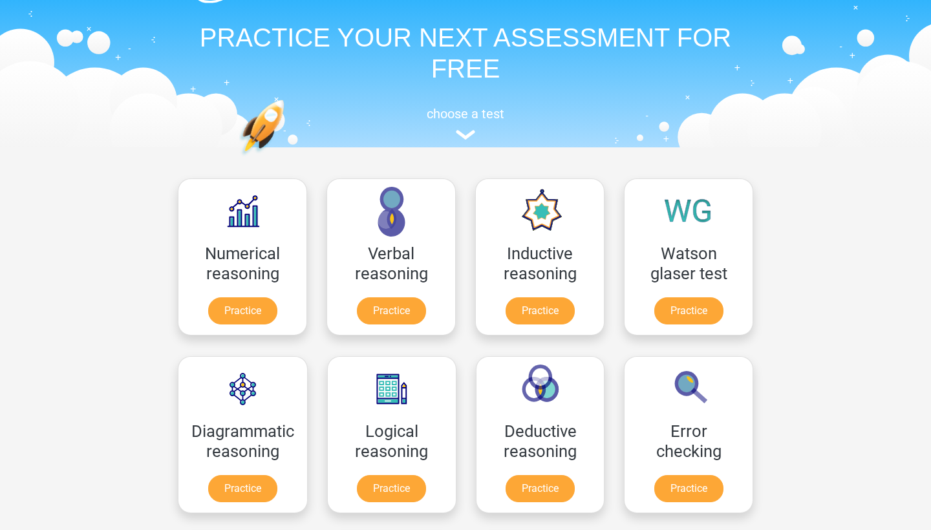
scroll to position [40, 0]
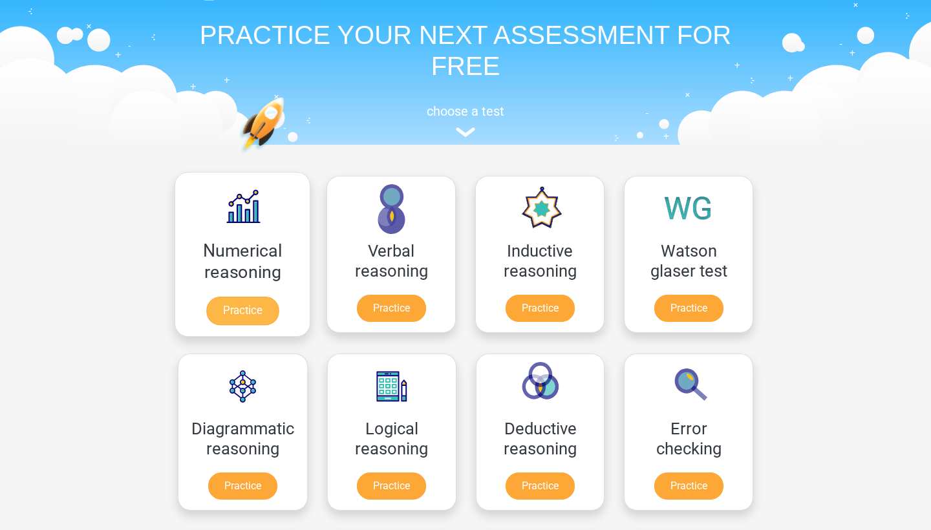
click at [248, 305] on link "Practice" at bounding box center [242, 311] width 72 height 28
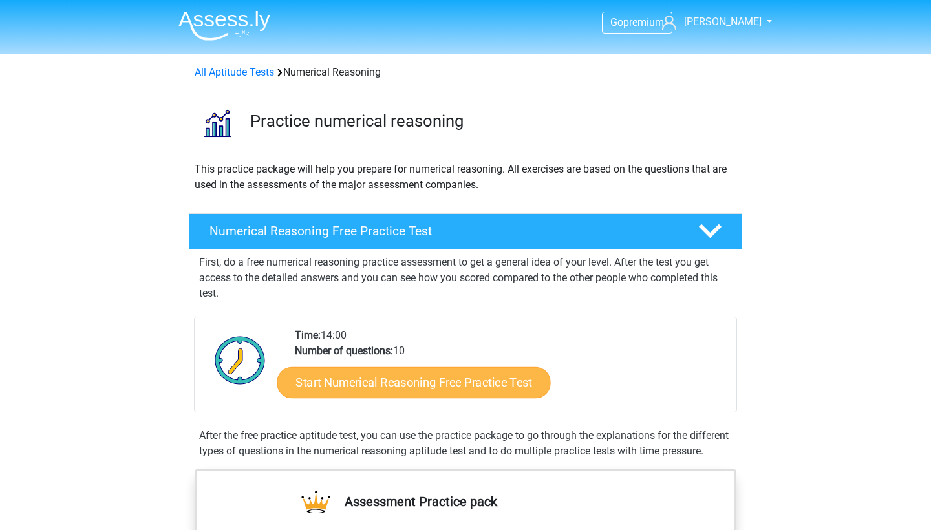
click at [382, 379] on link "Start Numerical Reasoning Free Practice Test" at bounding box center [414, 382] width 274 height 31
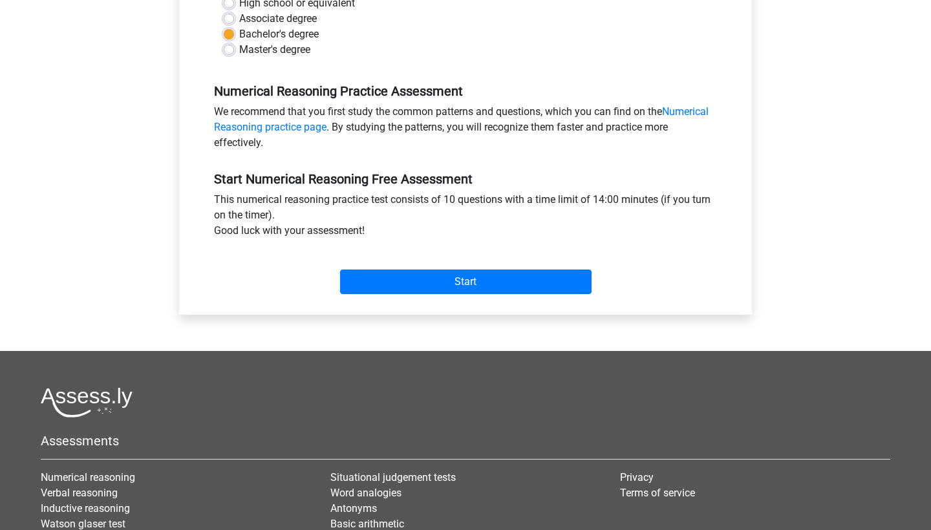
scroll to position [365, 0]
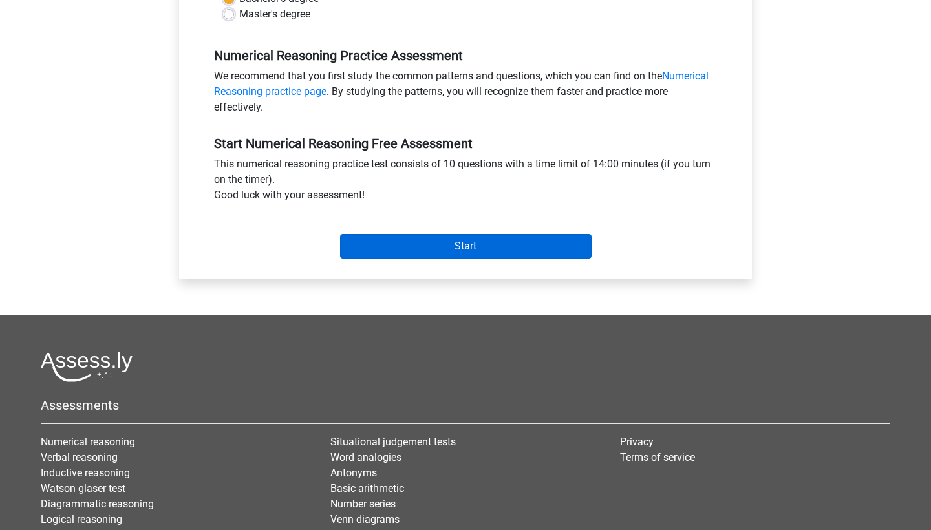
click at [386, 250] on input "Start" at bounding box center [466, 246] width 252 height 25
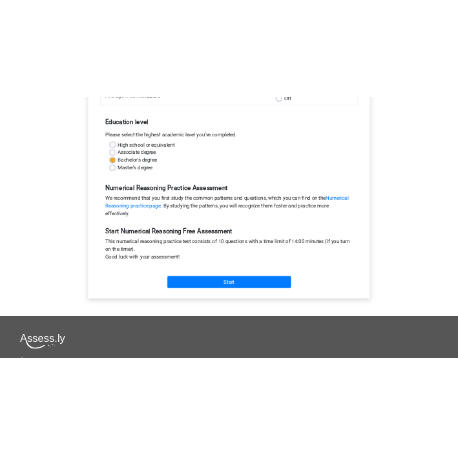
scroll to position [138, 0]
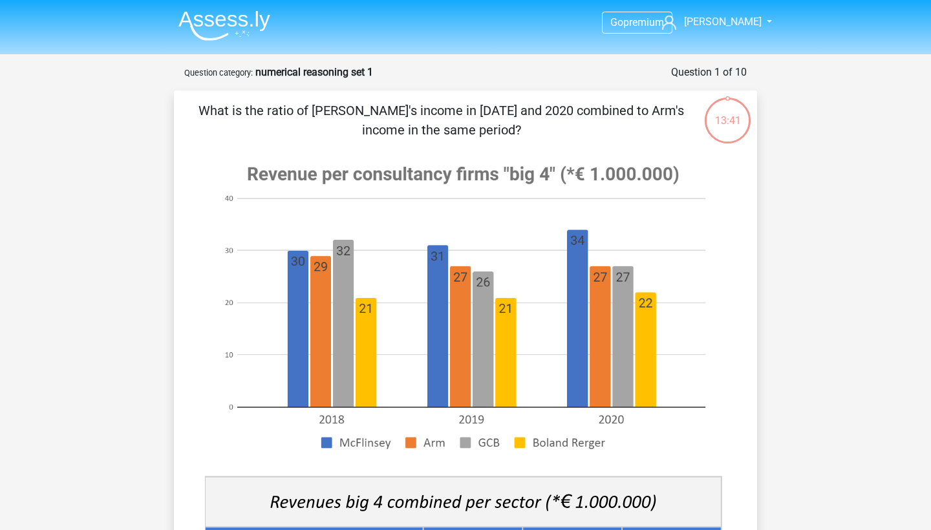
scroll to position [1, 0]
